Goal: Task Accomplishment & Management: Manage account settings

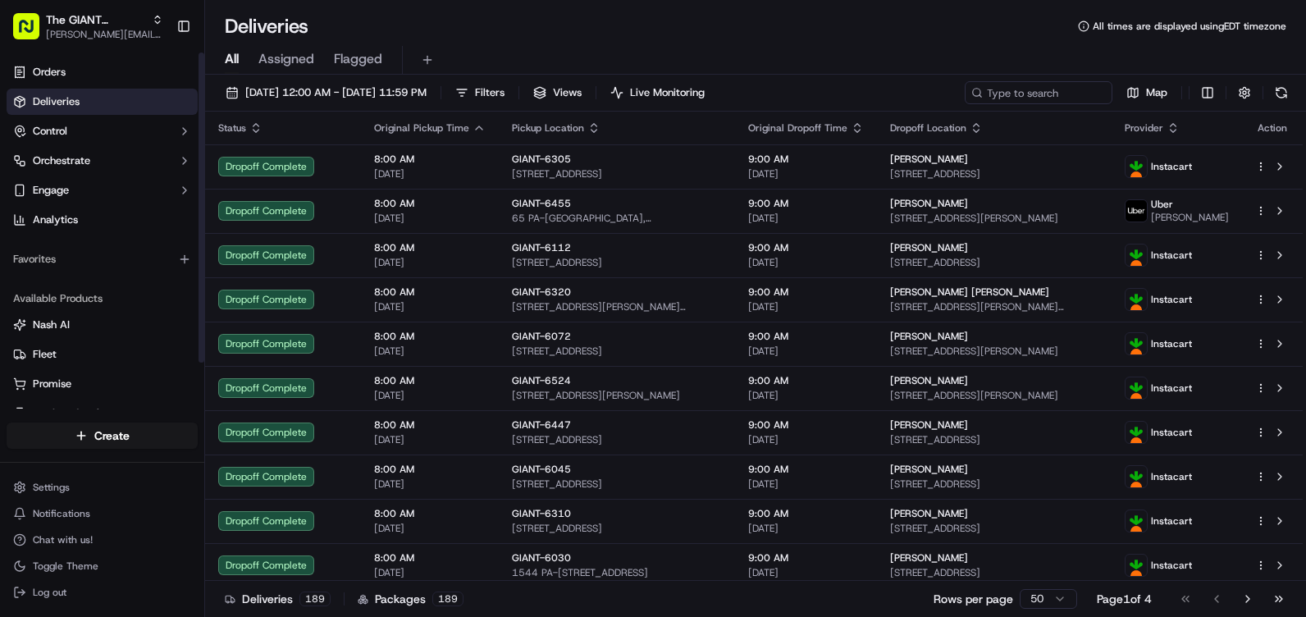
click at [267, 53] on span "Assigned" at bounding box center [286, 59] width 56 height 20
click at [522, 94] on span "Filters ( 1 )" at bounding box center [499, 92] width 48 height 15
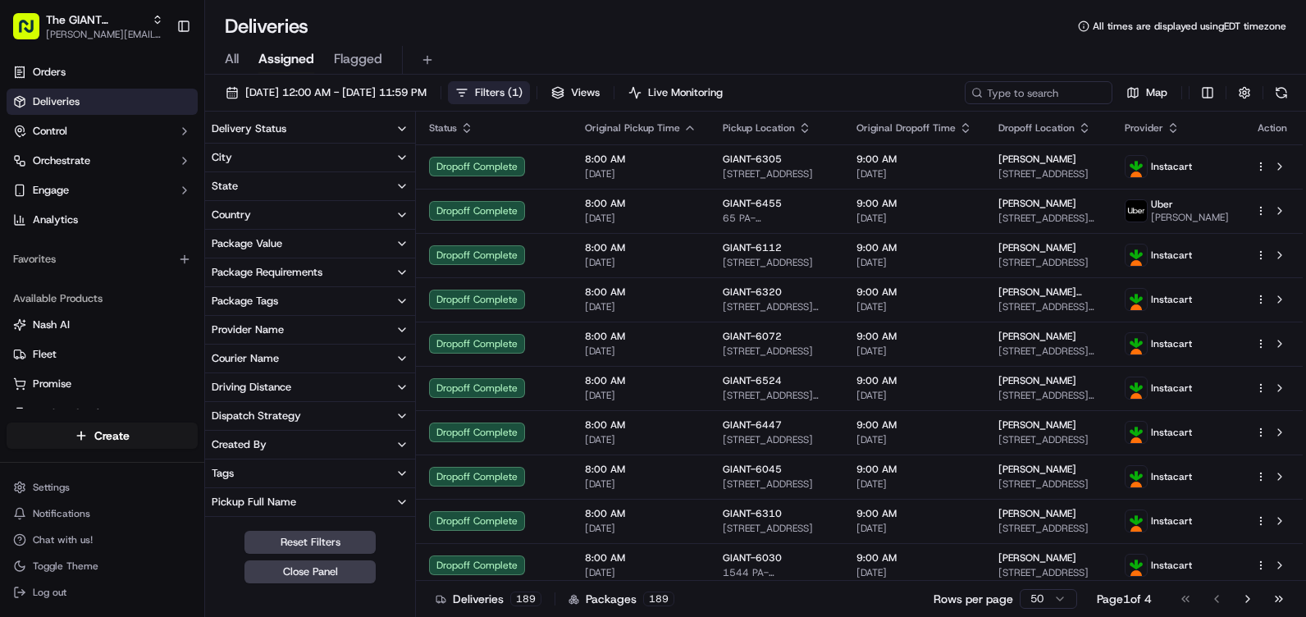
click at [347, 128] on button "Delivery Status" at bounding box center [310, 129] width 210 height 28
click at [345, 155] on button "City" at bounding box center [310, 158] width 210 height 28
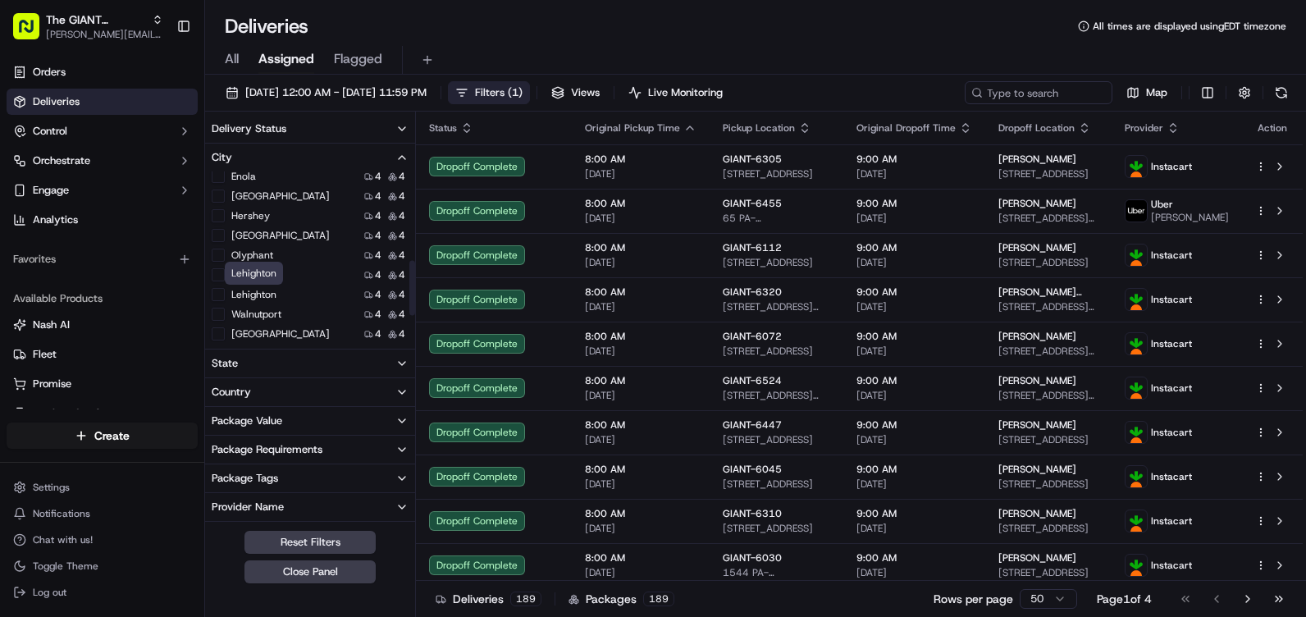
scroll to position [246, 0]
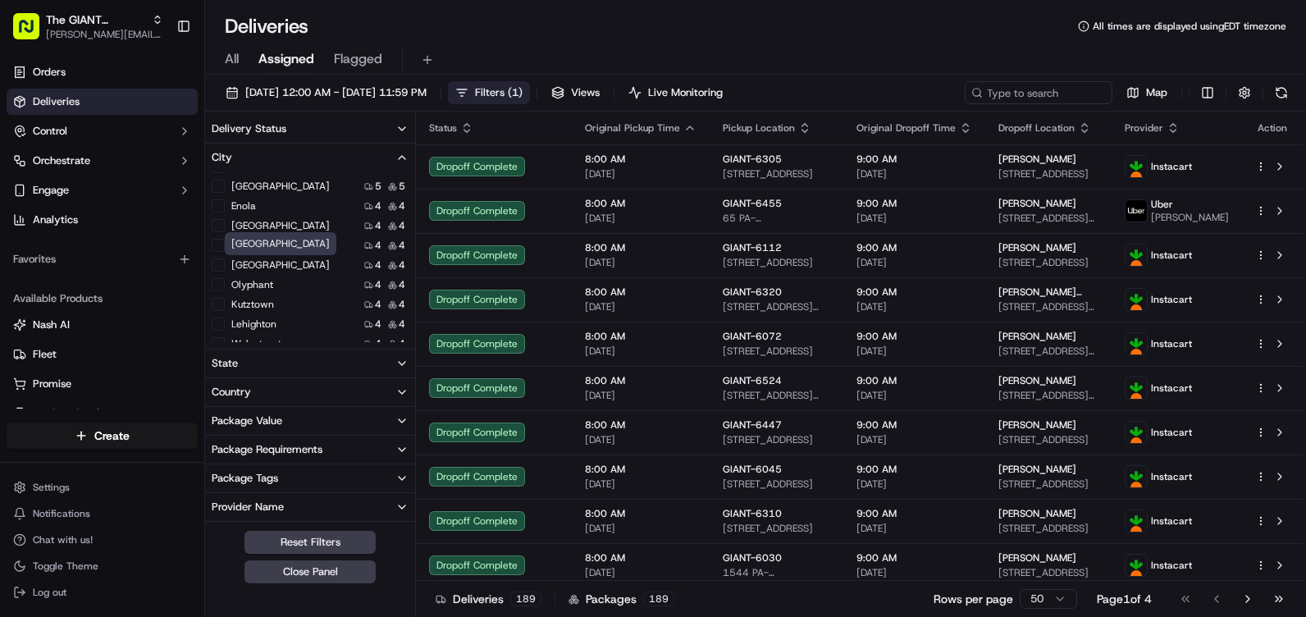
click at [221, 242] on button "Hershey" at bounding box center [218, 245] width 13 height 13
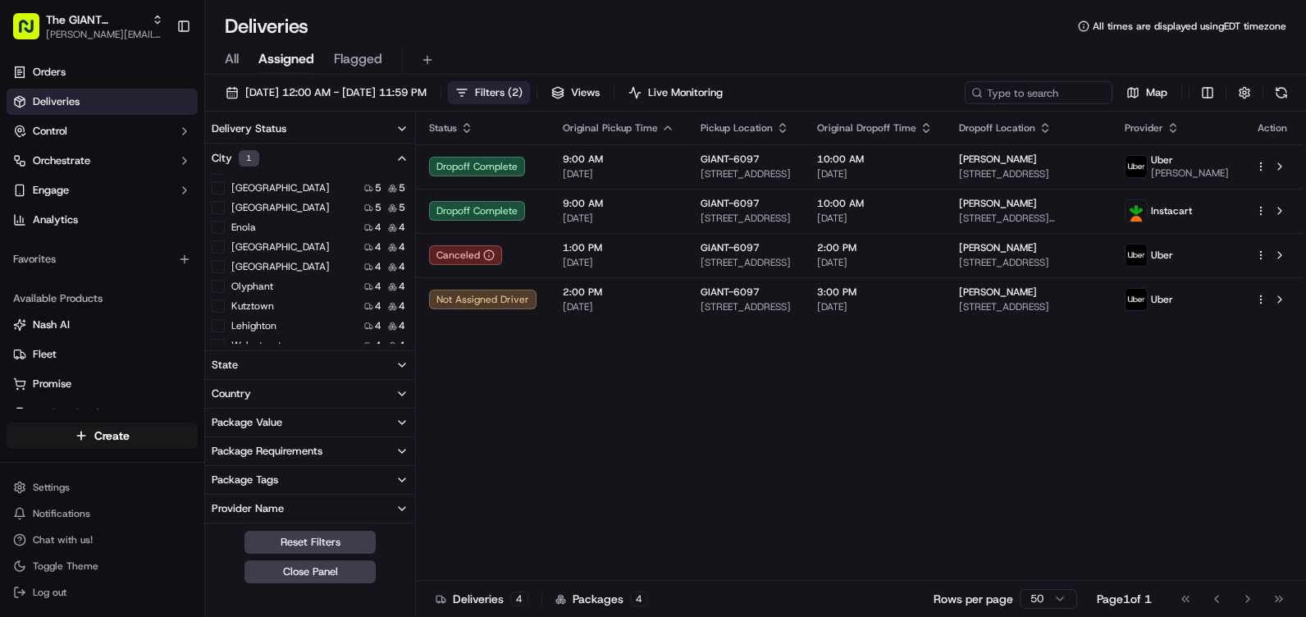
click at [320, 147] on button "City 1" at bounding box center [310, 159] width 210 height 30
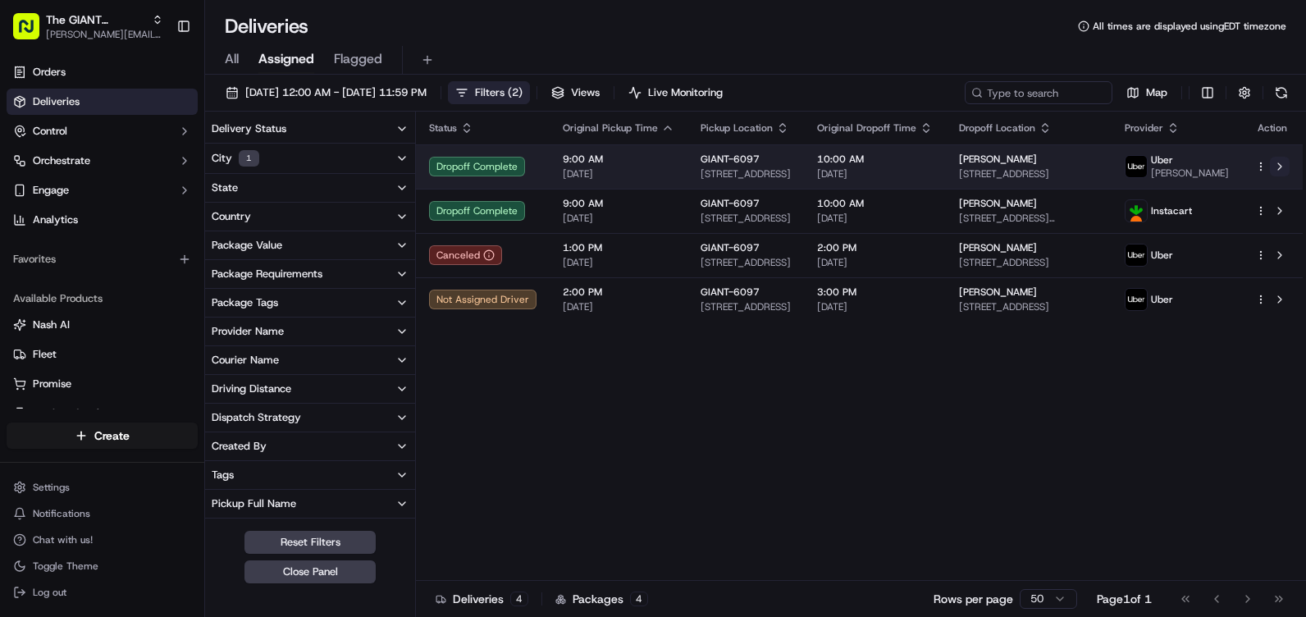
click at [1281, 175] on button at bounding box center [1279, 167] width 20 height 20
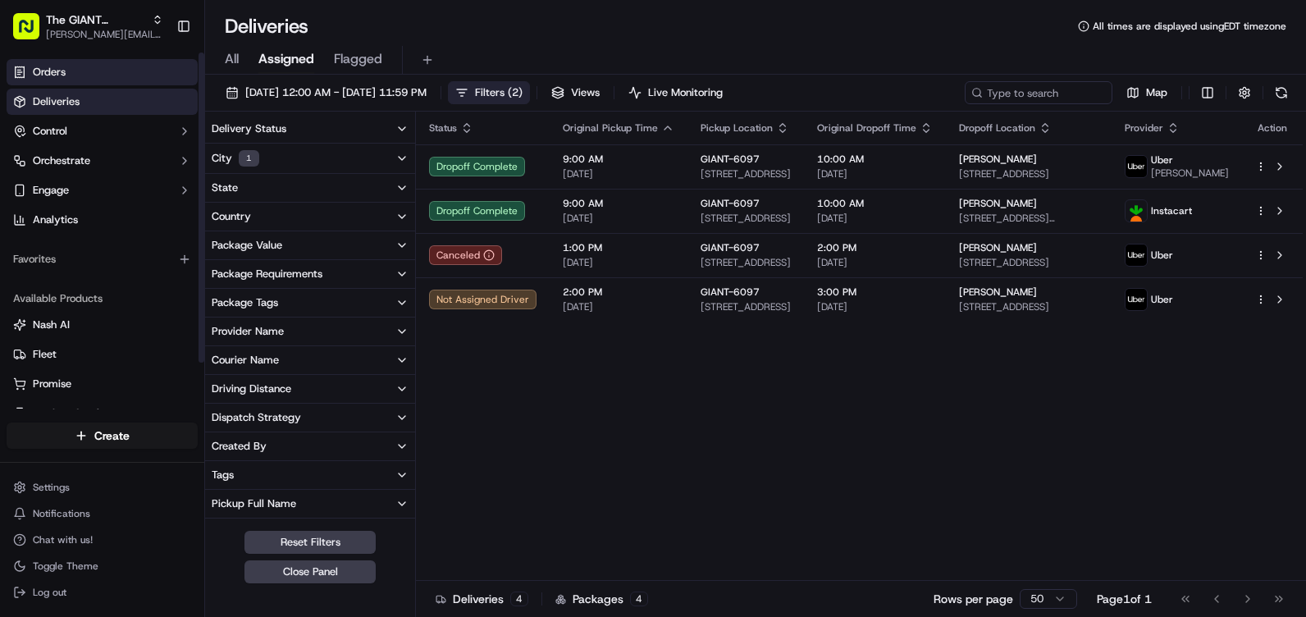
click at [104, 66] on link "Orders" at bounding box center [102, 72] width 191 height 26
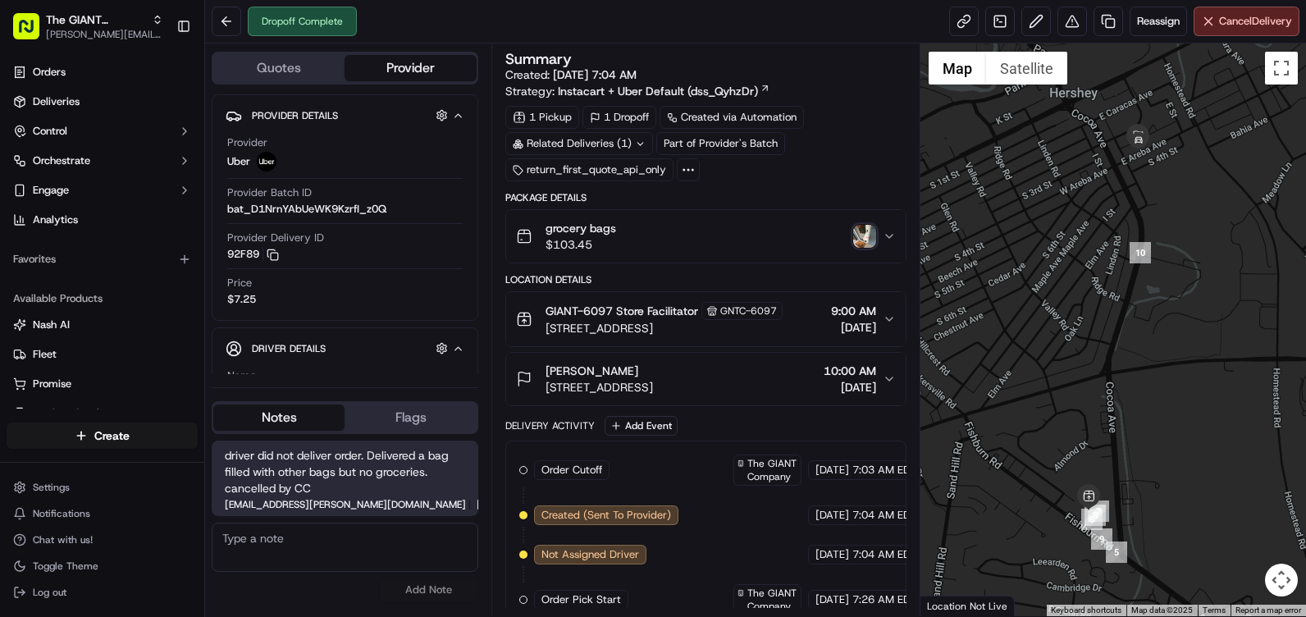
click at [659, 244] on div "grocery bags $103.45" at bounding box center [699, 236] width 367 height 33
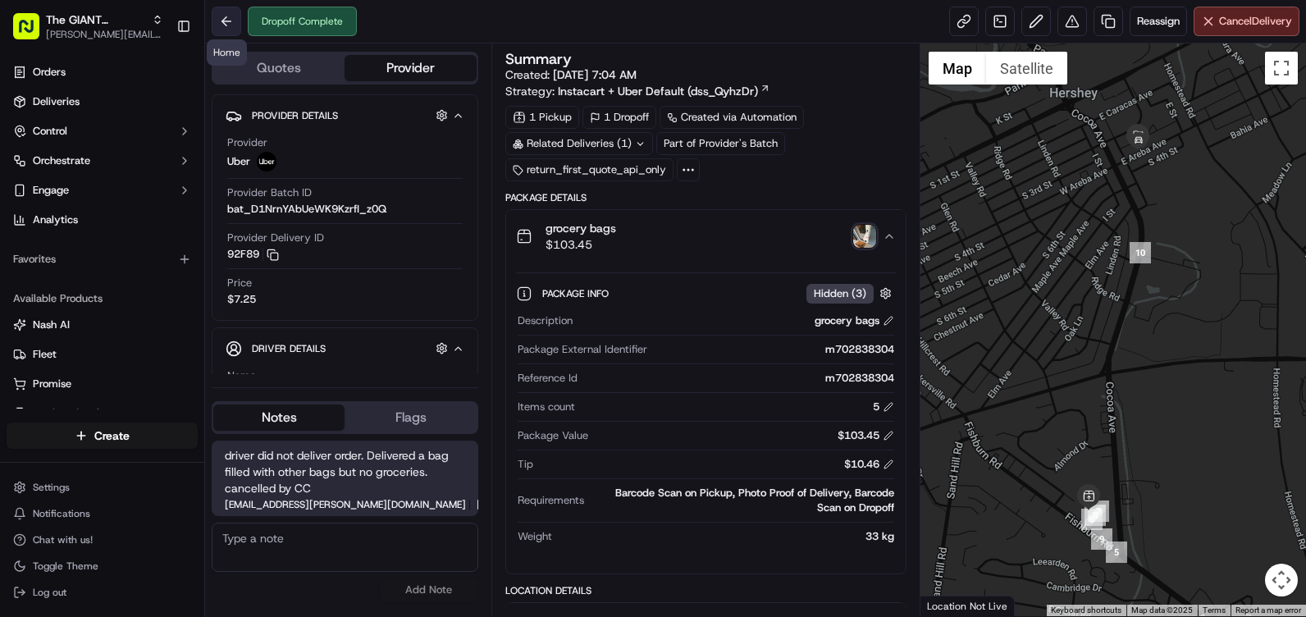
click at [217, 21] on button at bounding box center [227, 22] width 30 height 30
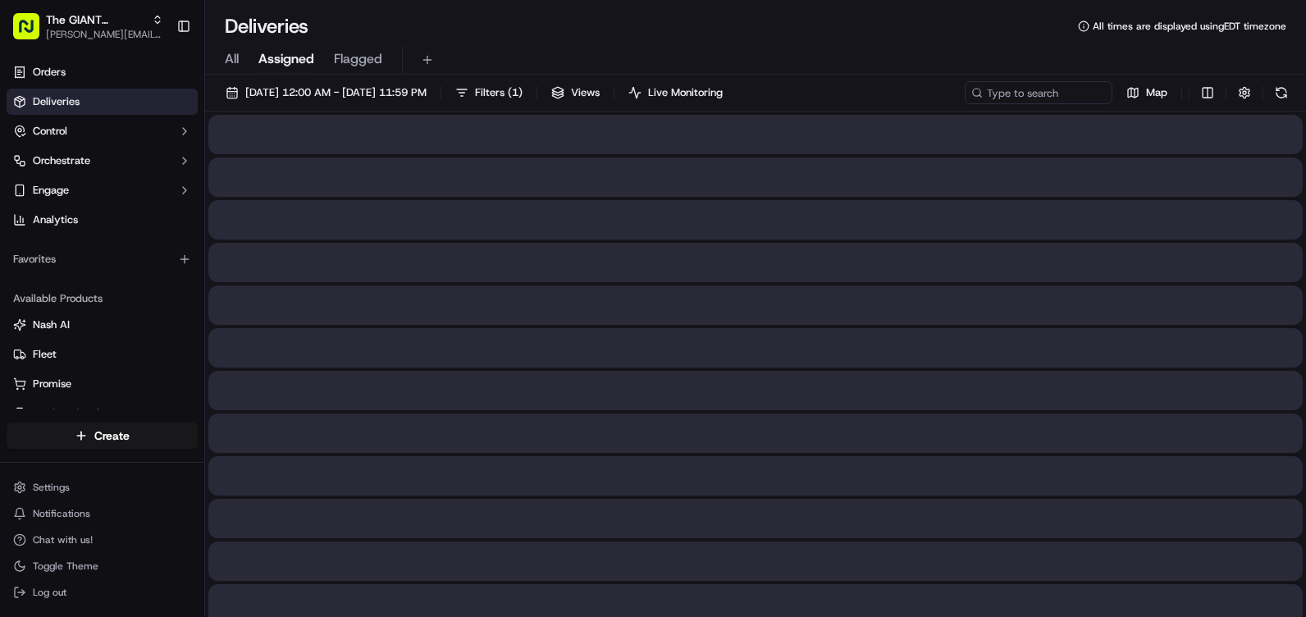
click at [264, 59] on span "Assigned" at bounding box center [286, 59] width 56 height 20
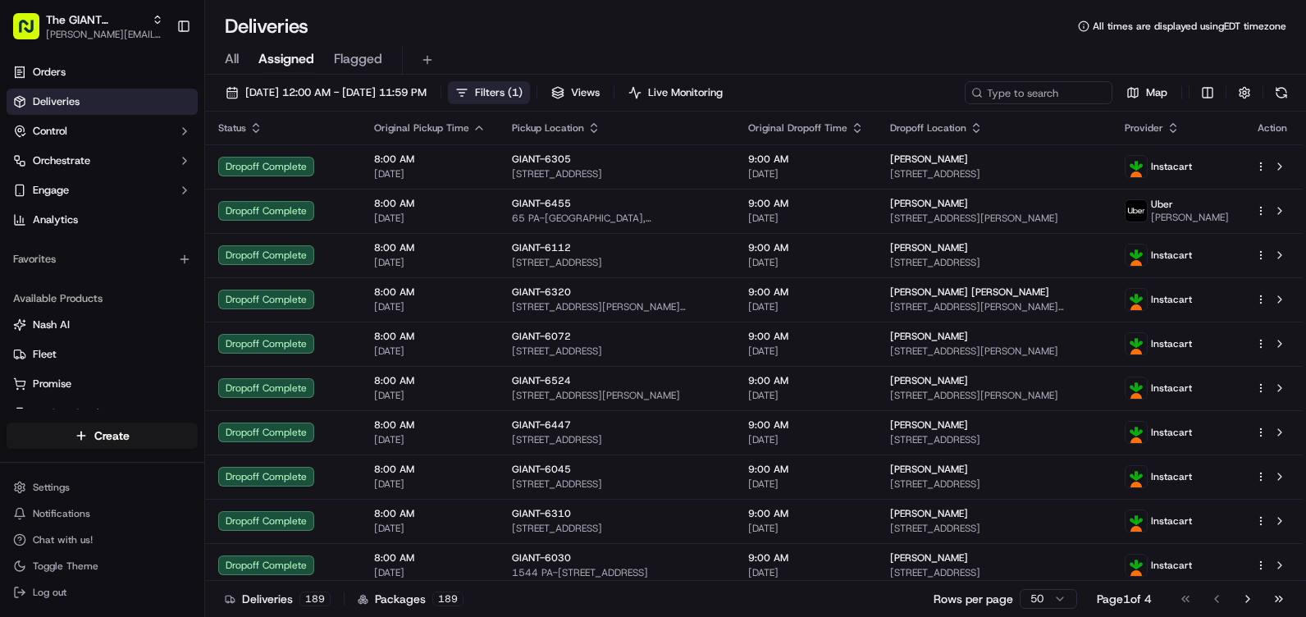
click at [522, 99] on span "Filters ( 1 )" at bounding box center [499, 92] width 48 height 15
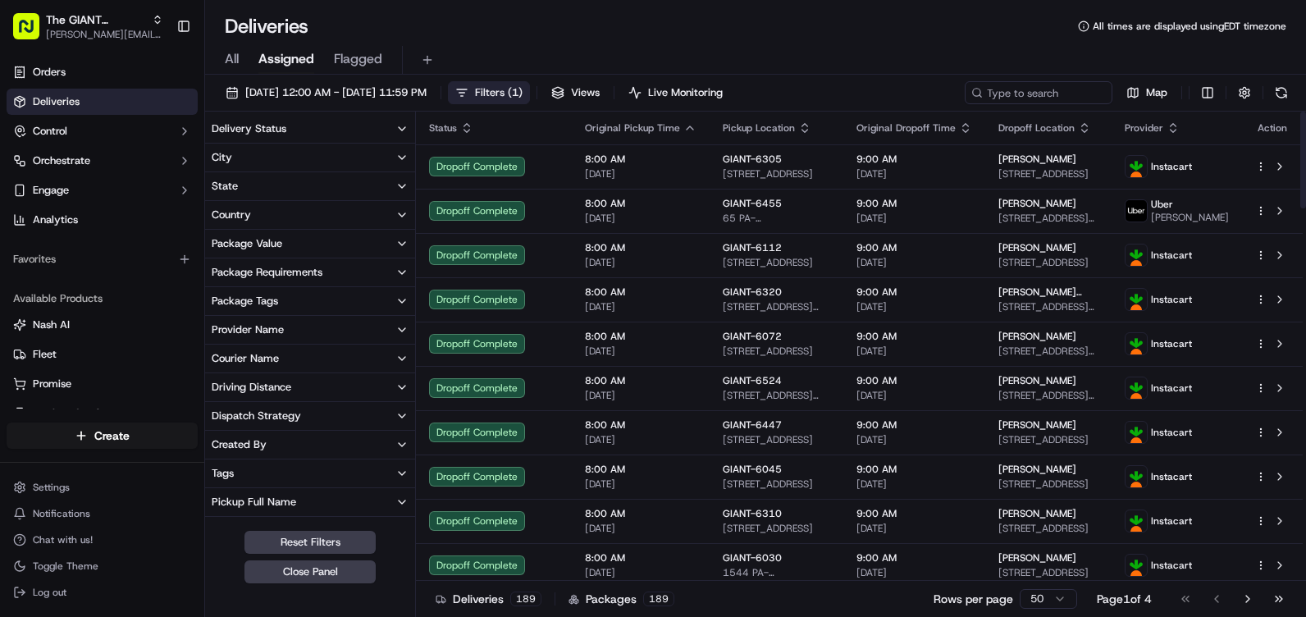
click at [328, 164] on button "City" at bounding box center [310, 158] width 210 height 28
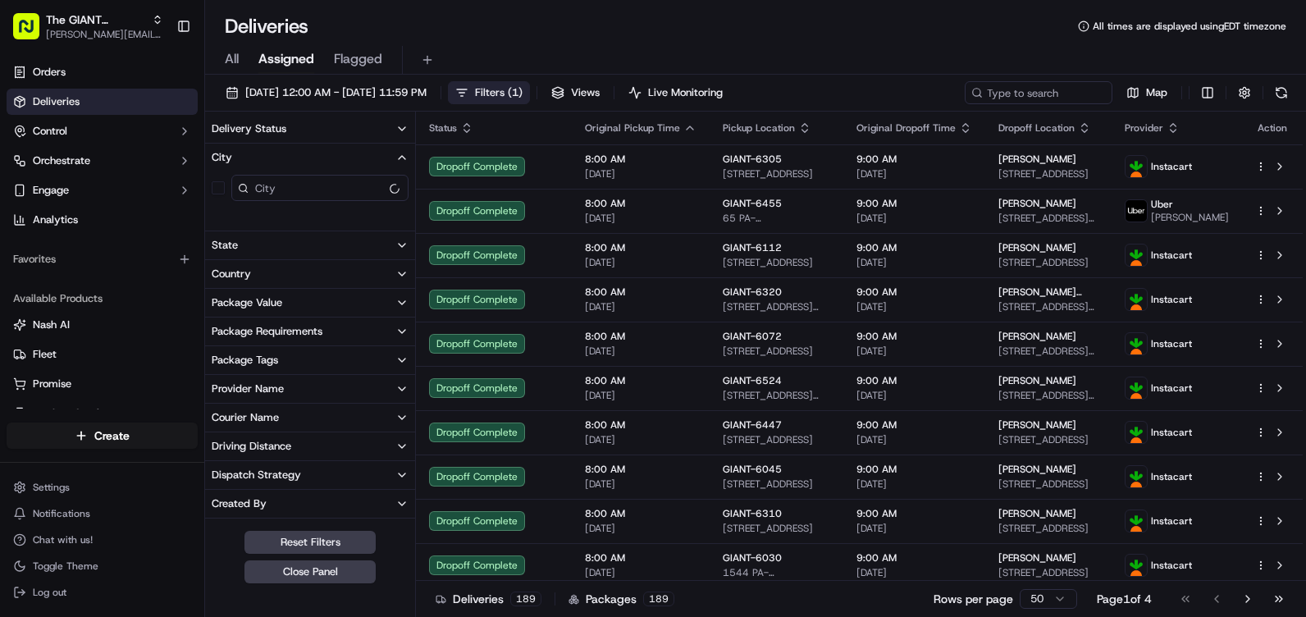
click at [326, 159] on button "City" at bounding box center [310, 158] width 210 height 28
click at [302, 157] on button "City" at bounding box center [310, 158] width 210 height 28
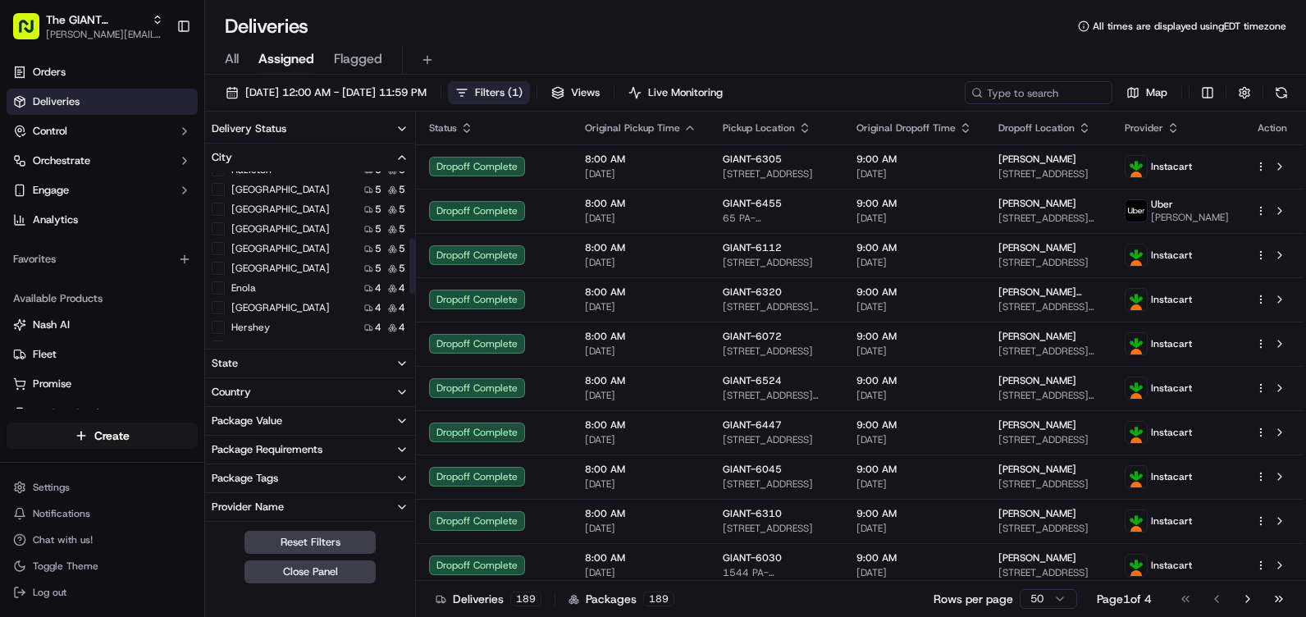
scroll to position [246, 0]
click at [220, 242] on button "Hershey" at bounding box center [218, 245] width 13 height 13
